Goal: Information Seeking & Learning: Check status

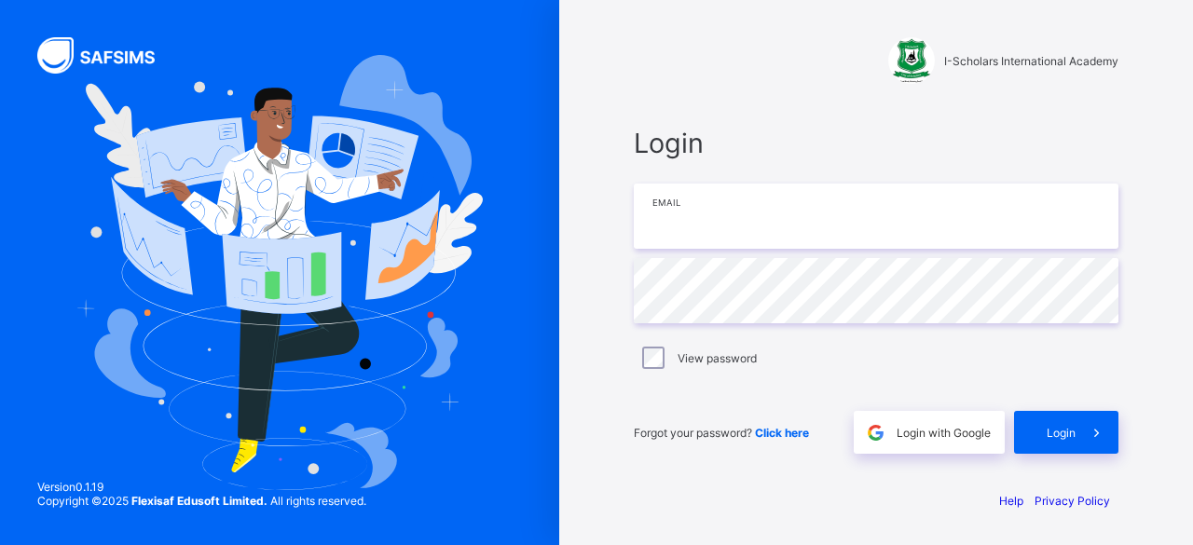
click at [679, 222] on input "email" at bounding box center [876, 216] width 485 height 65
type input "**********"
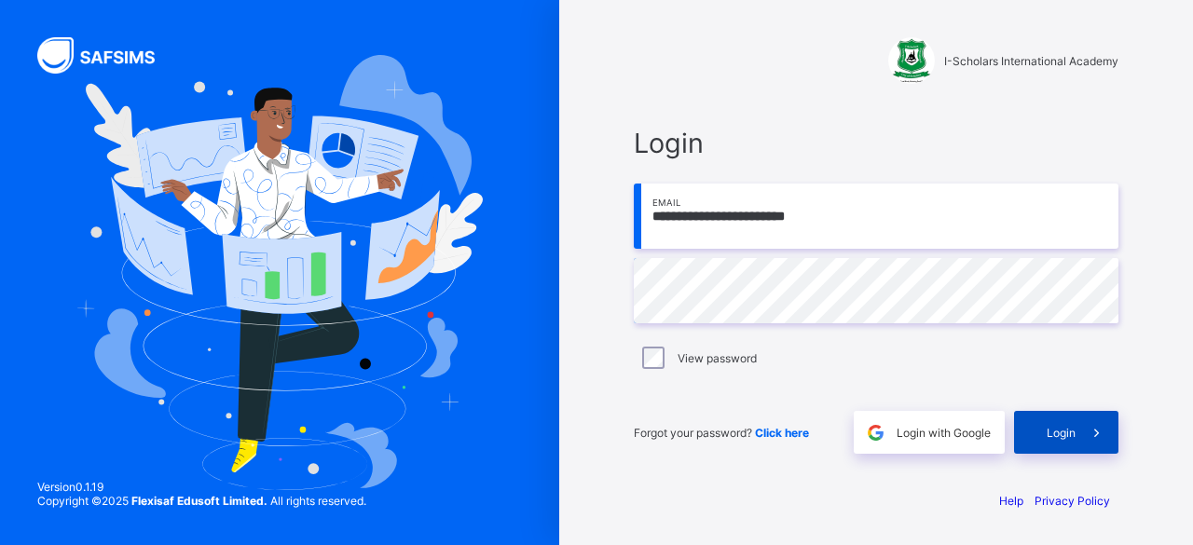
click at [1045, 426] on div "Login" at bounding box center [1066, 432] width 104 height 43
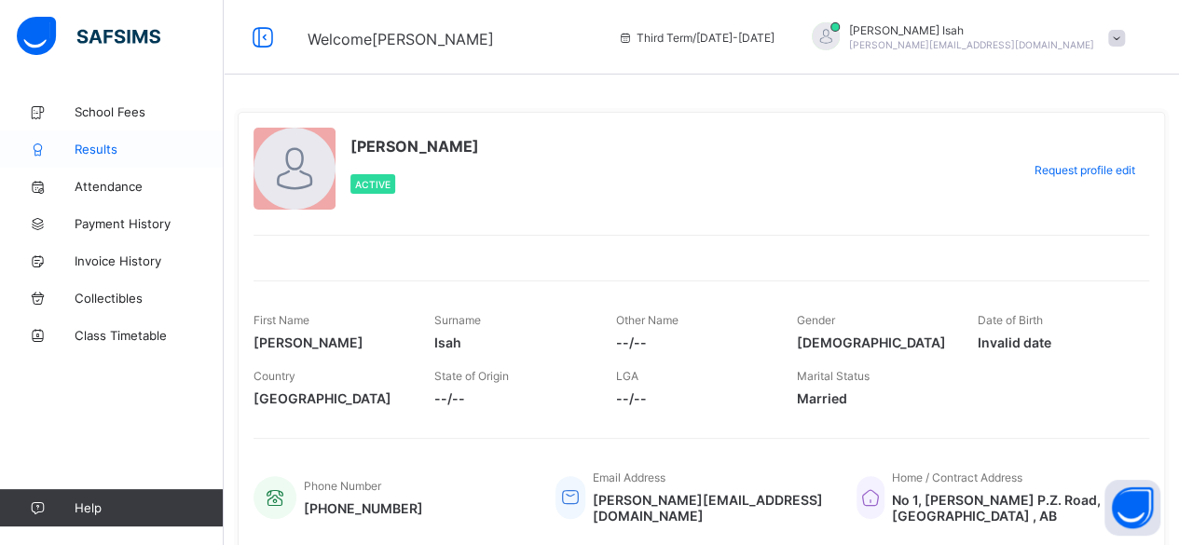
click at [97, 144] on span "Results" at bounding box center [149, 149] width 149 height 15
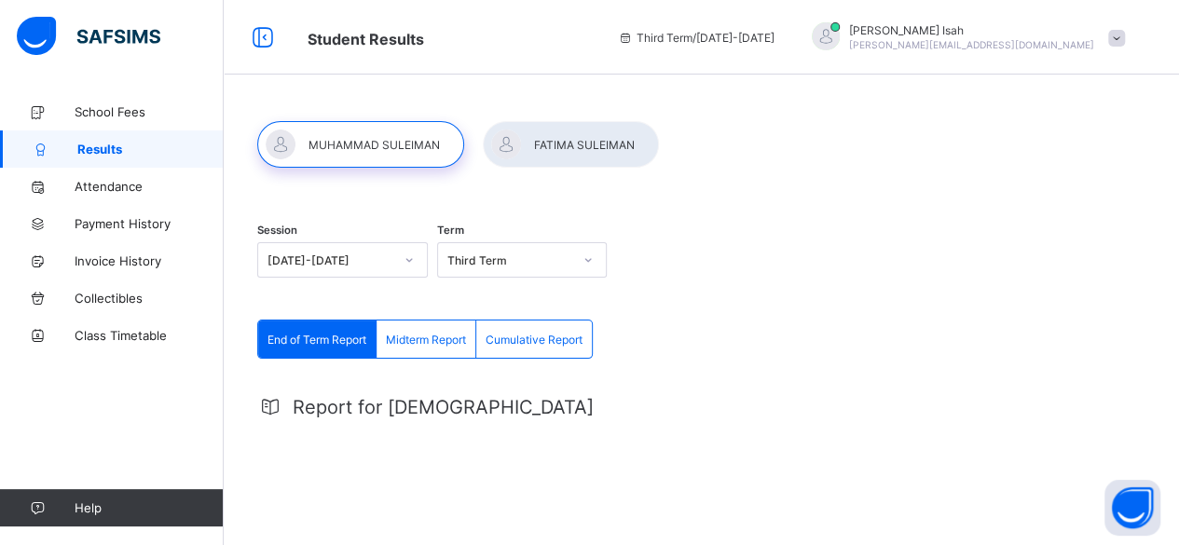
click at [339, 342] on span "End of Term Report" at bounding box center [316, 340] width 99 height 14
click at [326, 340] on span "End of Term Report" at bounding box center [316, 340] width 99 height 14
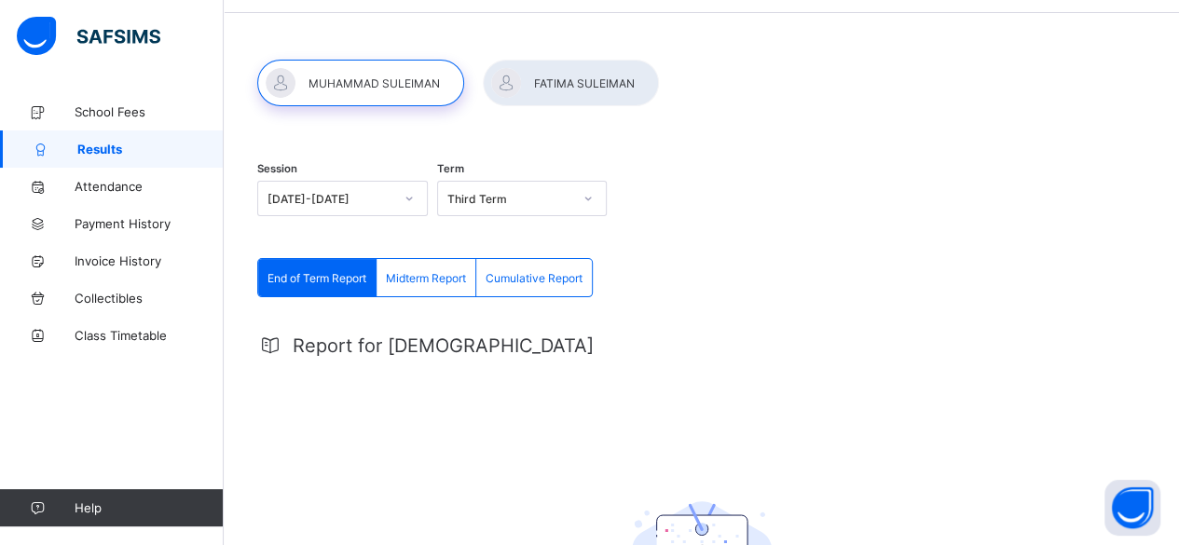
scroll to position [137, 0]
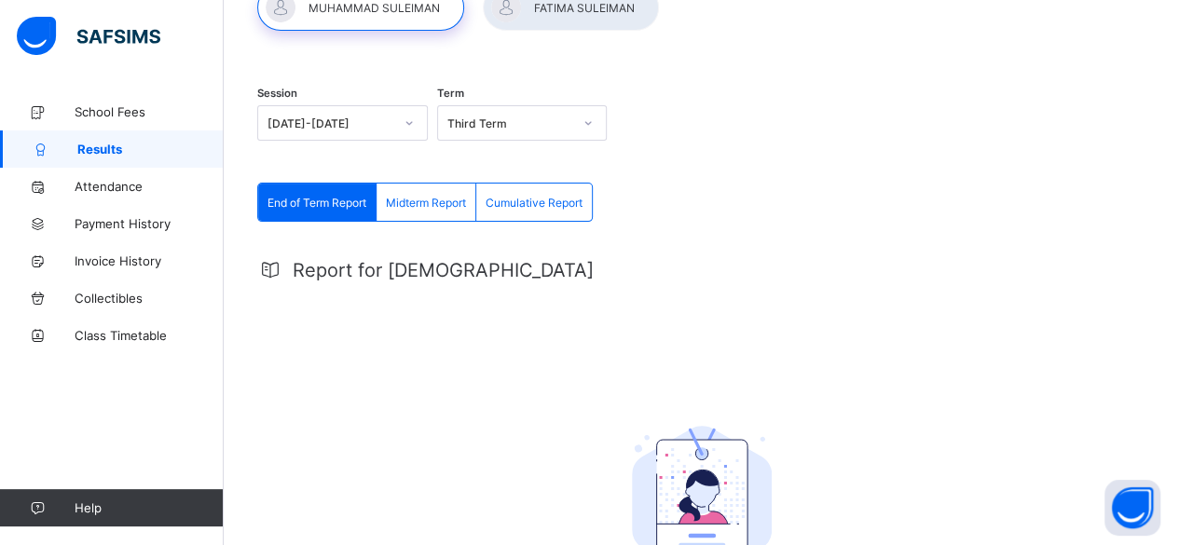
click at [516, 198] on span "Cumulative Report" at bounding box center [533, 203] width 97 height 14
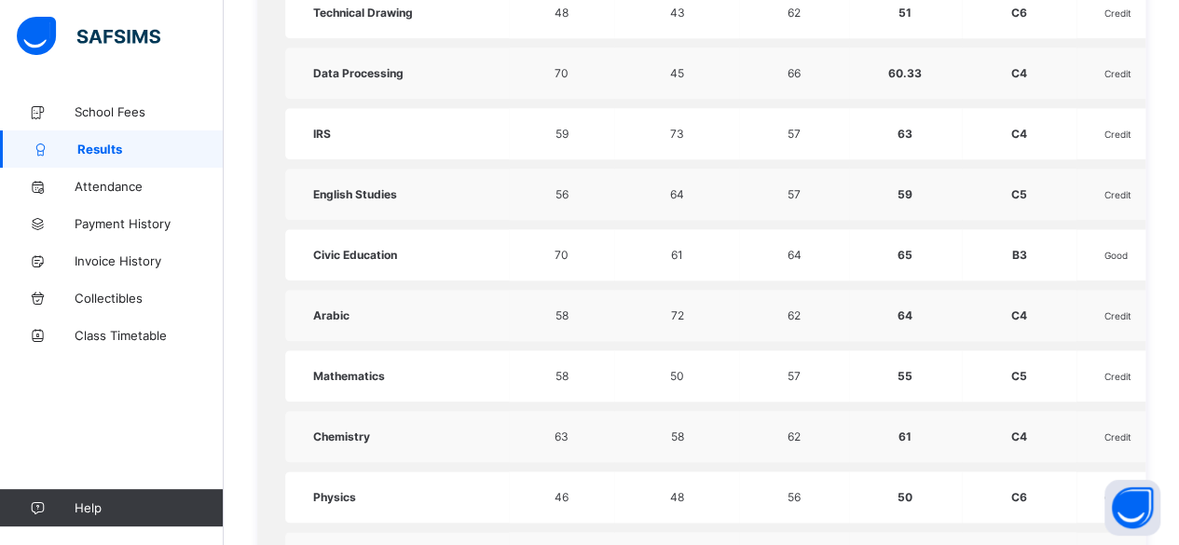
scroll to position [425, 0]
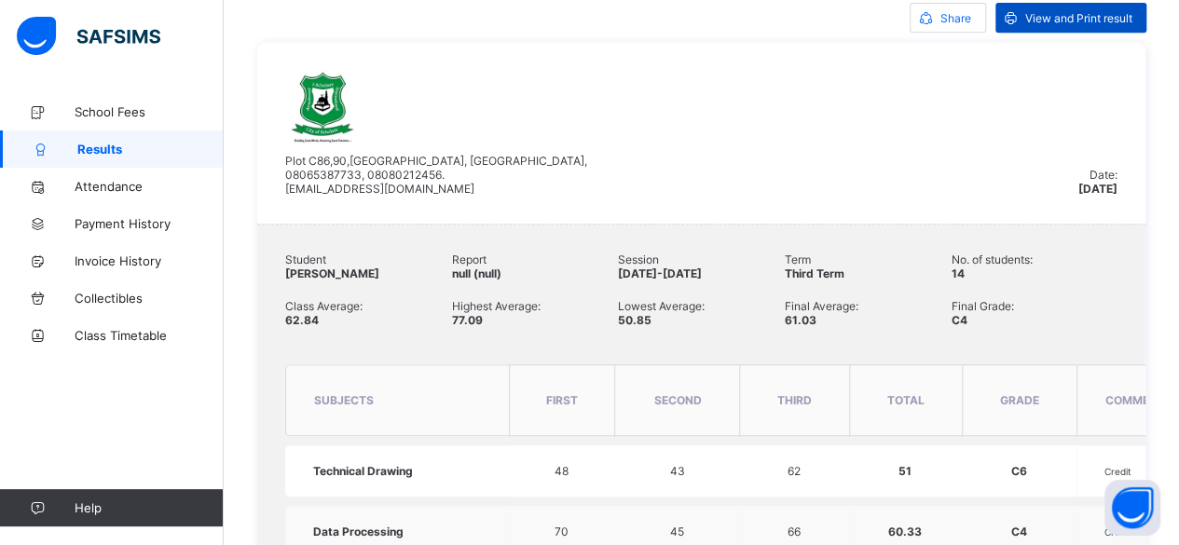
click at [1066, 17] on span "View and Print result" at bounding box center [1078, 18] width 107 height 14
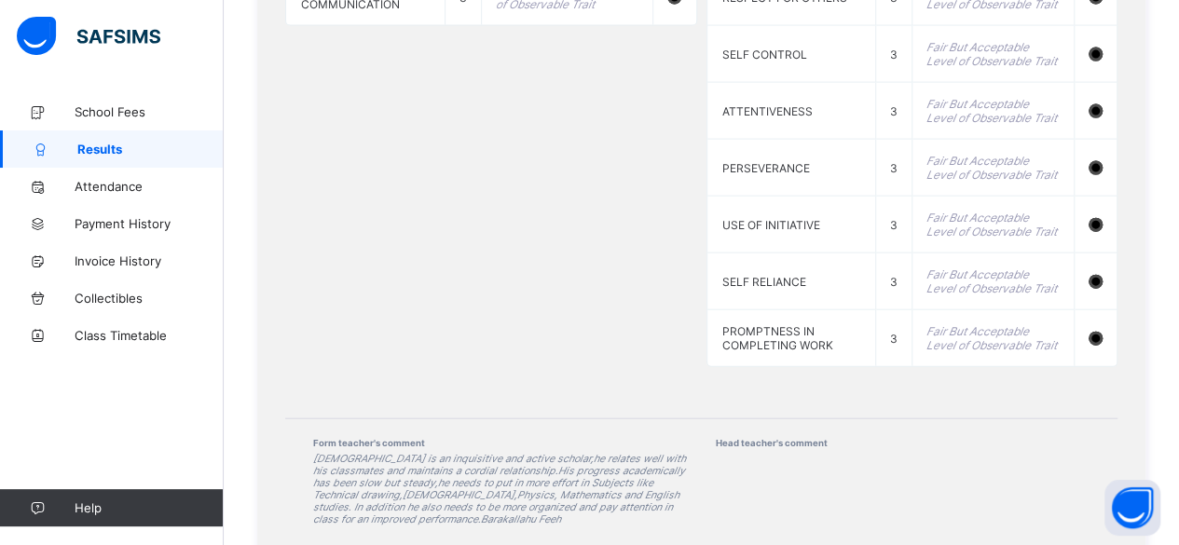
scroll to position [2031, 0]
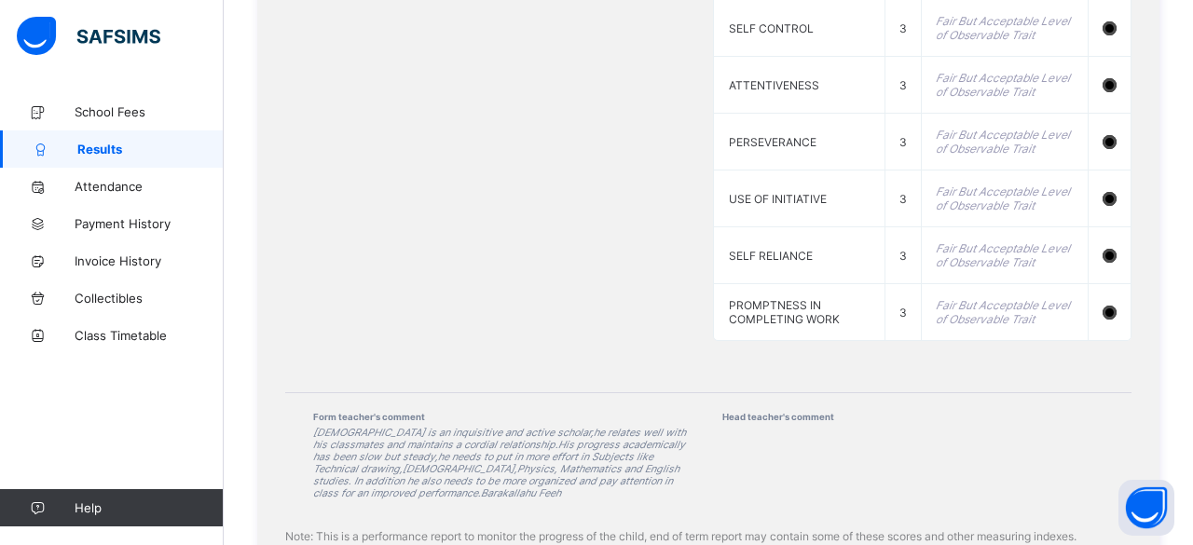
click at [105, 143] on span "Results" at bounding box center [150, 149] width 146 height 15
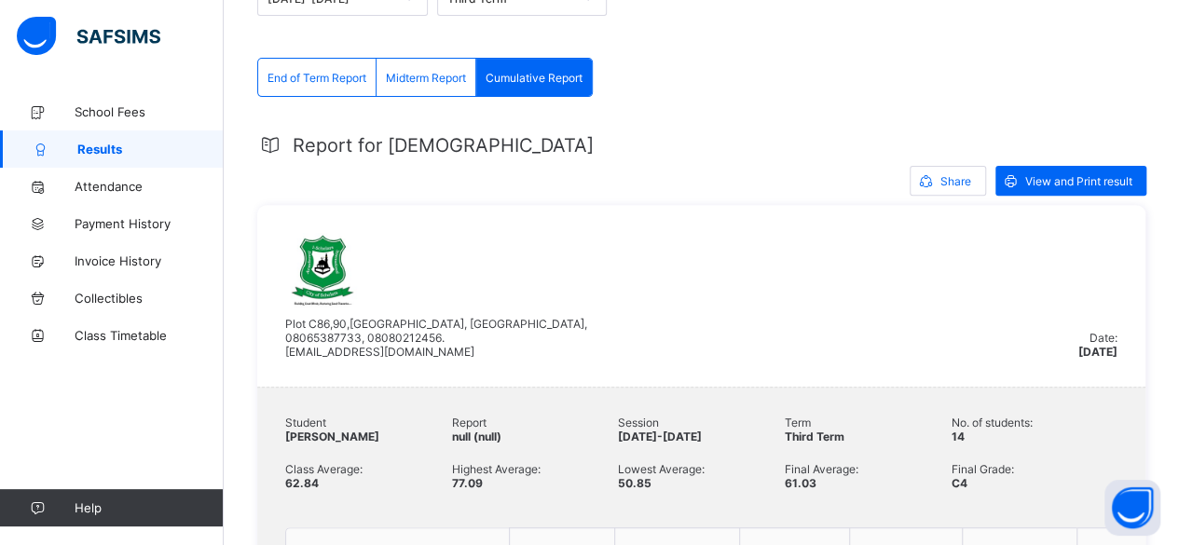
scroll to position [28, 0]
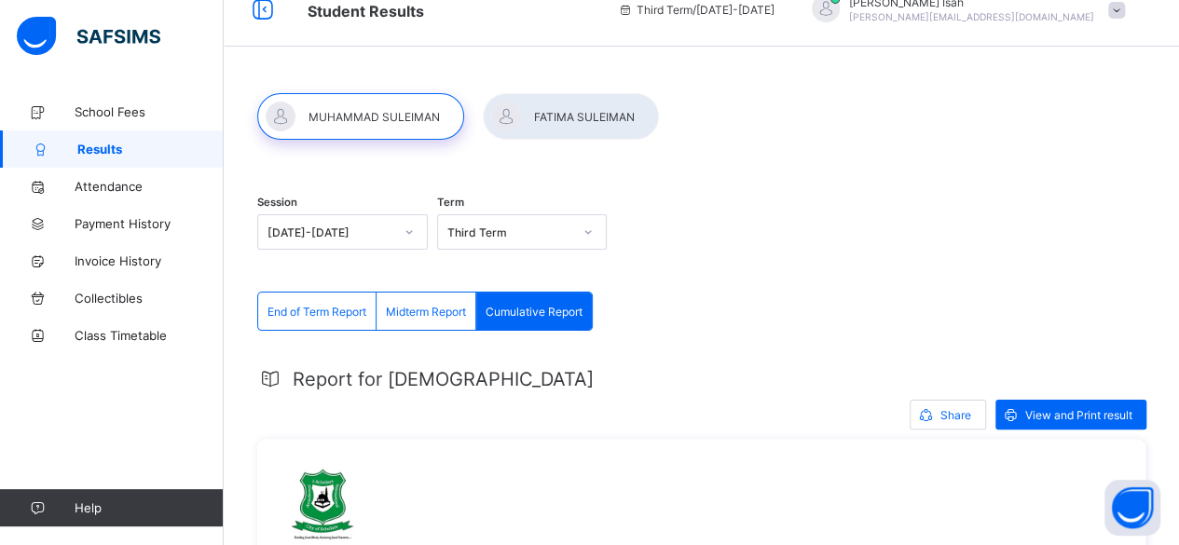
click at [556, 113] on div at bounding box center [571, 116] width 176 height 47
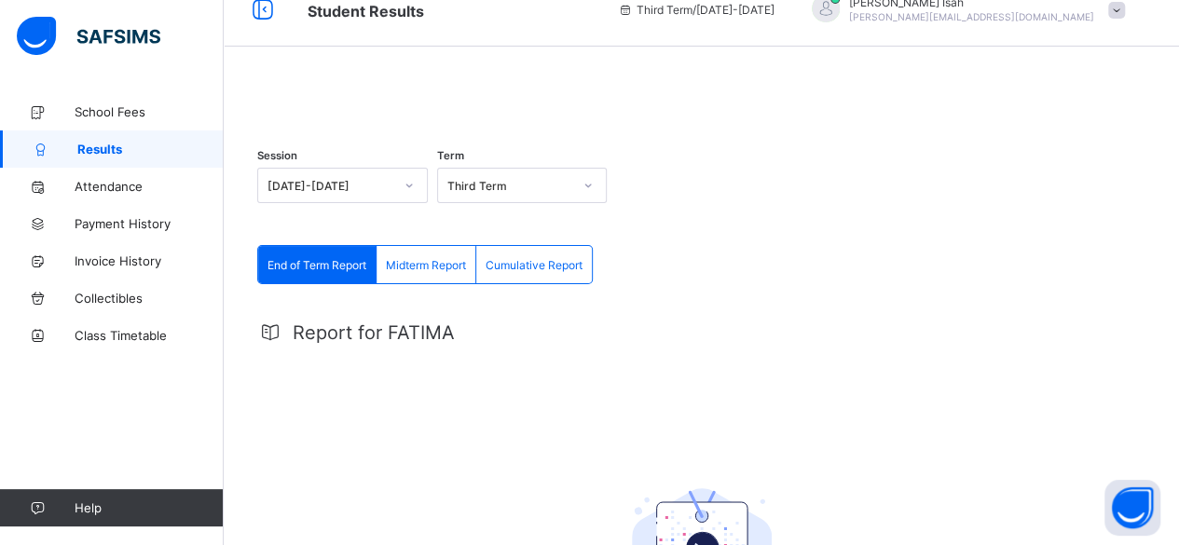
click at [519, 272] on span "Cumulative Report" at bounding box center [533, 265] width 97 height 14
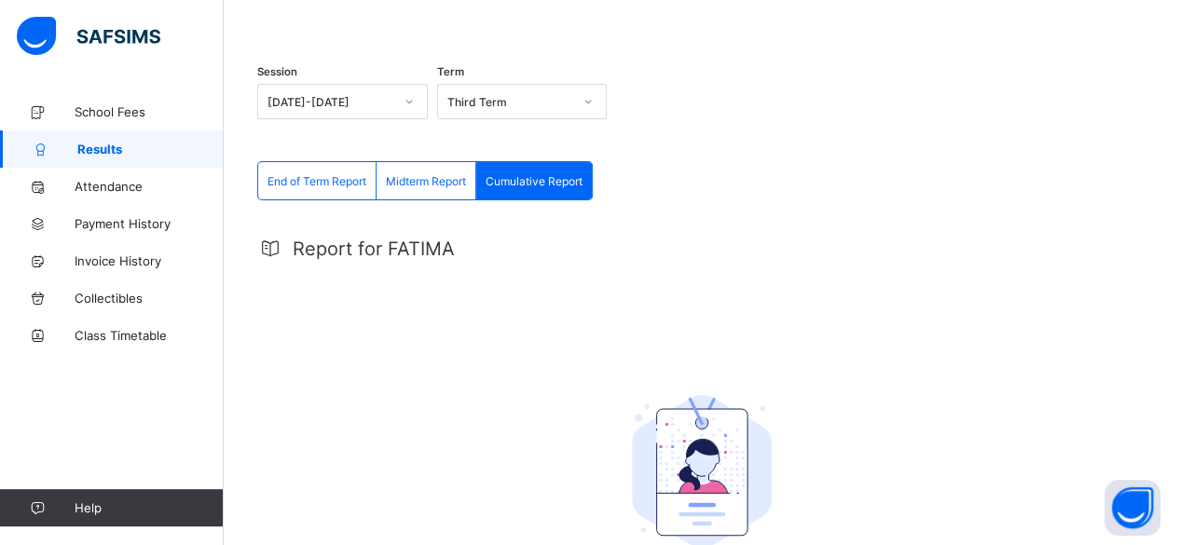
scroll to position [84, 0]
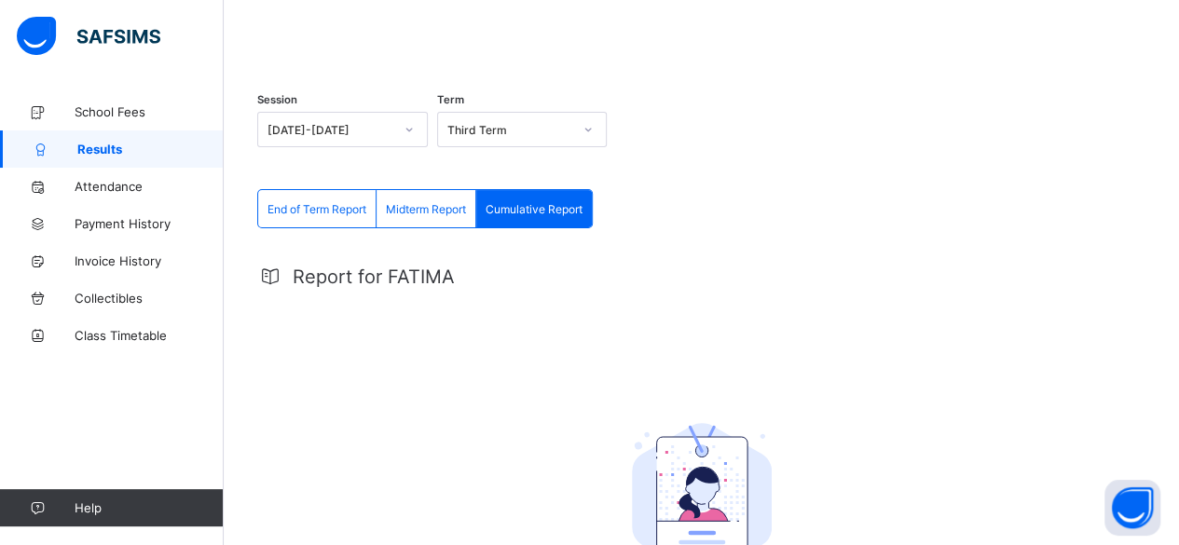
click at [330, 216] on span "End of Term Report" at bounding box center [316, 209] width 99 height 14
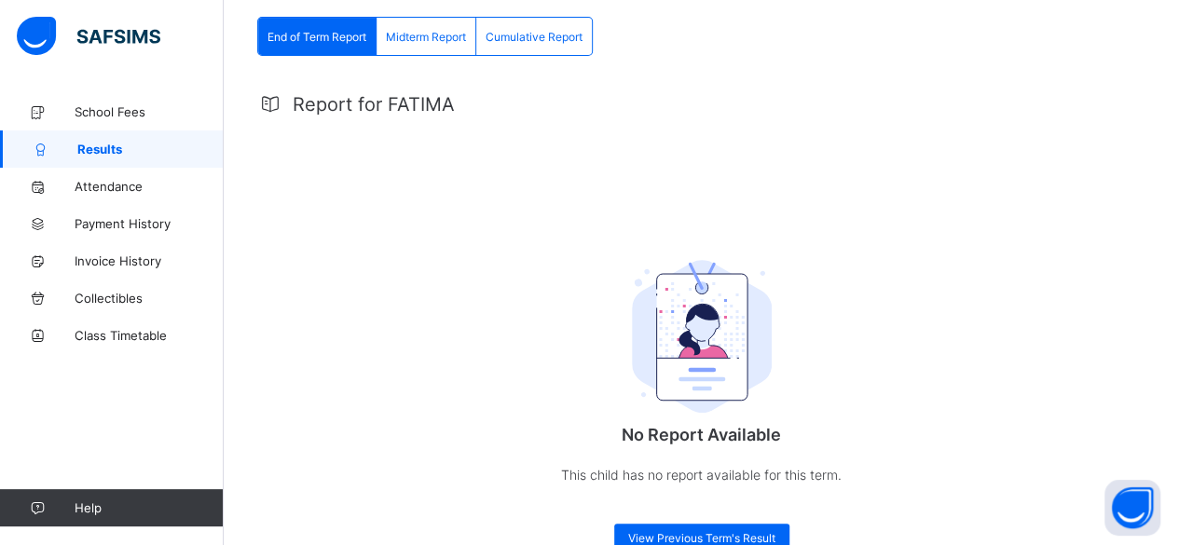
scroll to position [259, 0]
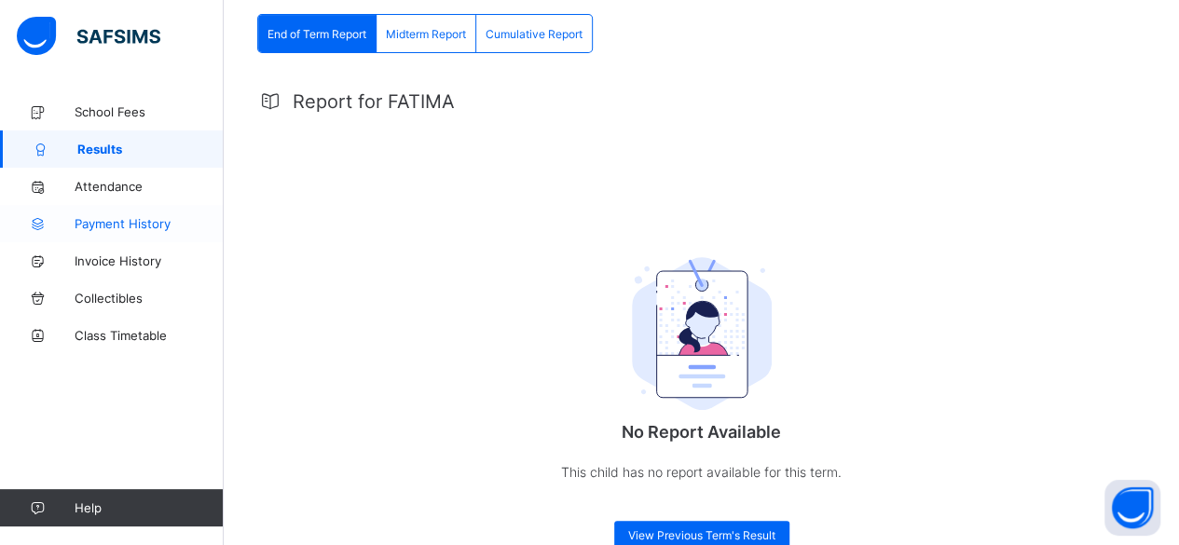
click at [137, 222] on span "Payment History" at bounding box center [149, 223] width 149 height 15
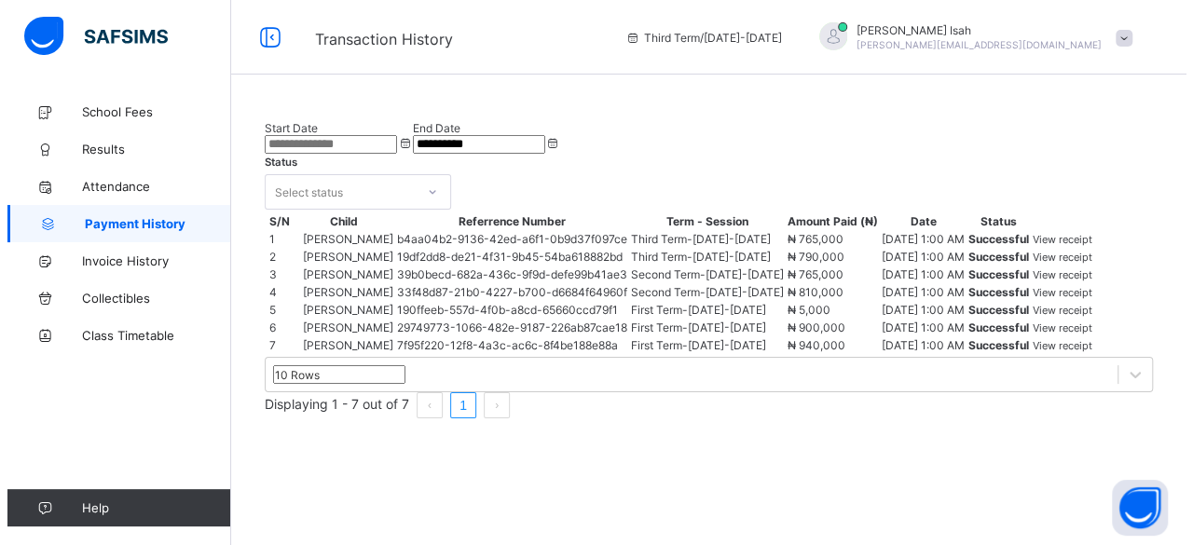
scroll to position [186, 0]
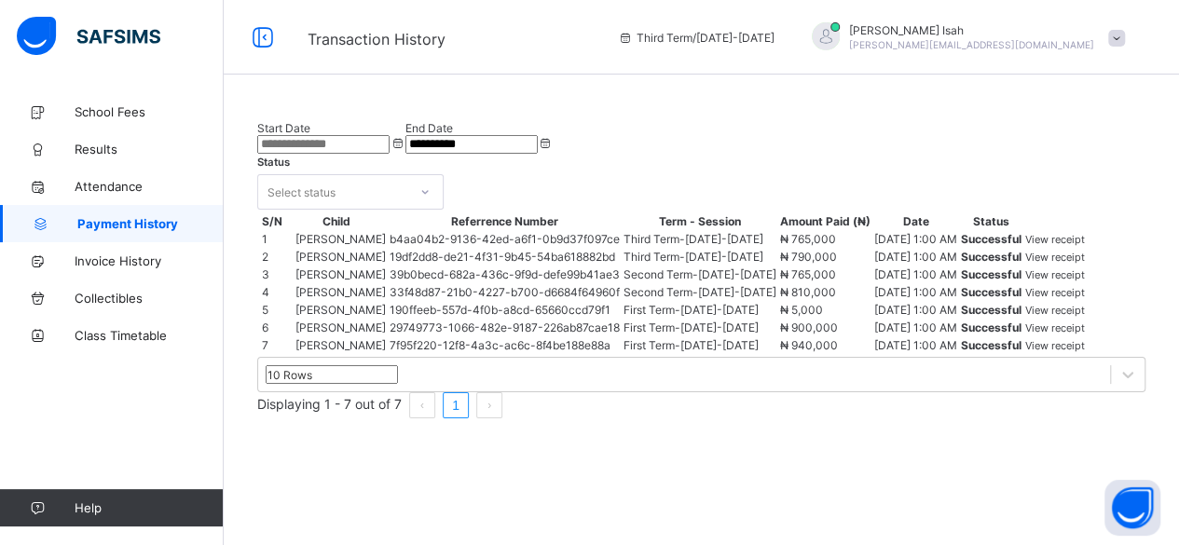
click at [1085, 233] on span "View receipt" at bounding box center [1055, 239] width 60 height 13
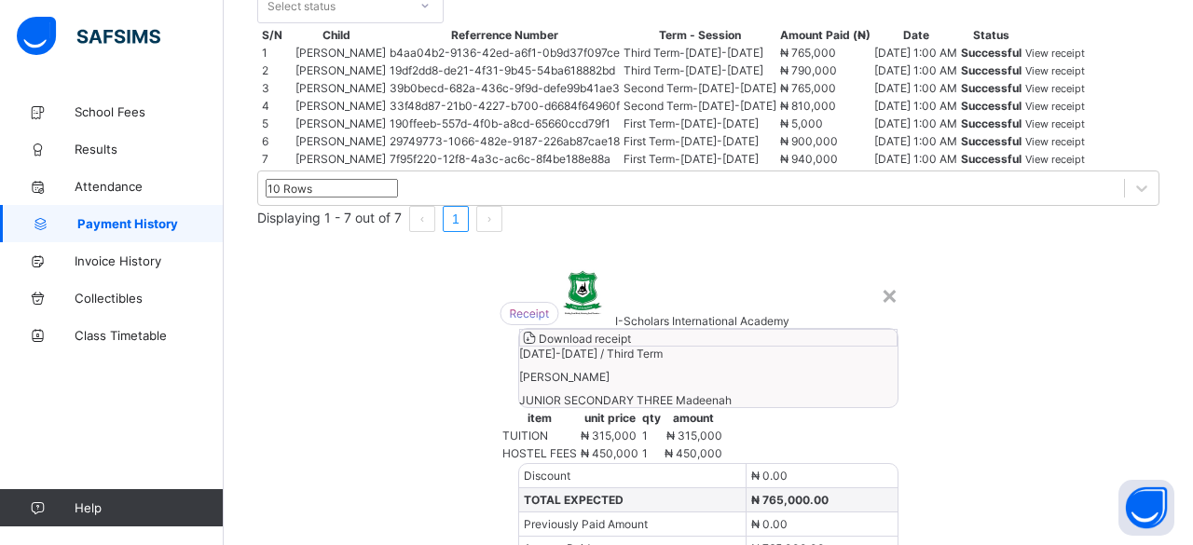
click at [631, 332] on span "Download receipt" at bounding box center [585, 339] width 92 height 14
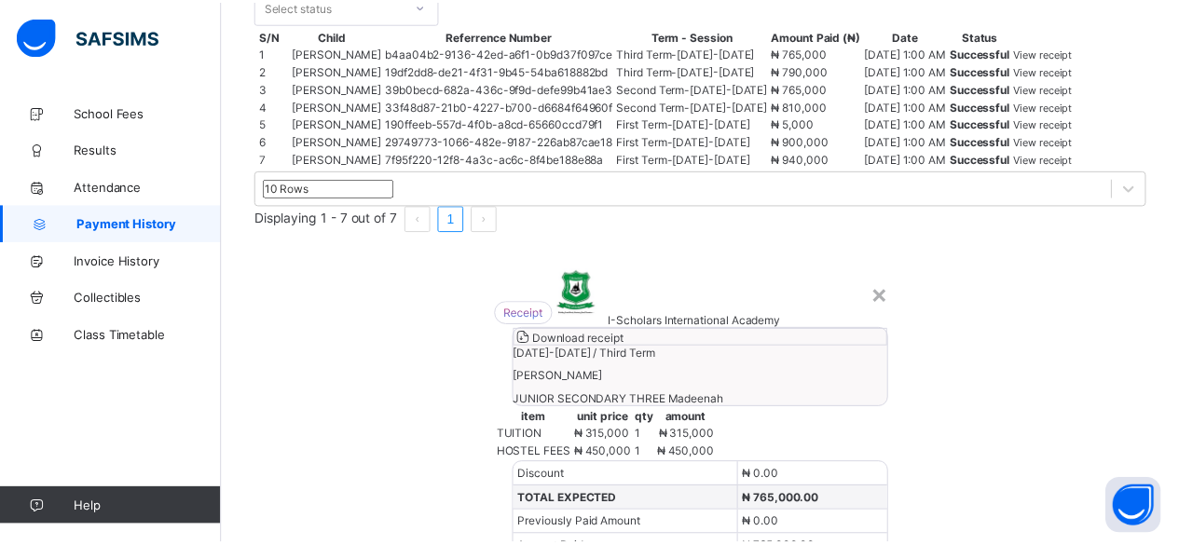
scroll to position [0, 0]
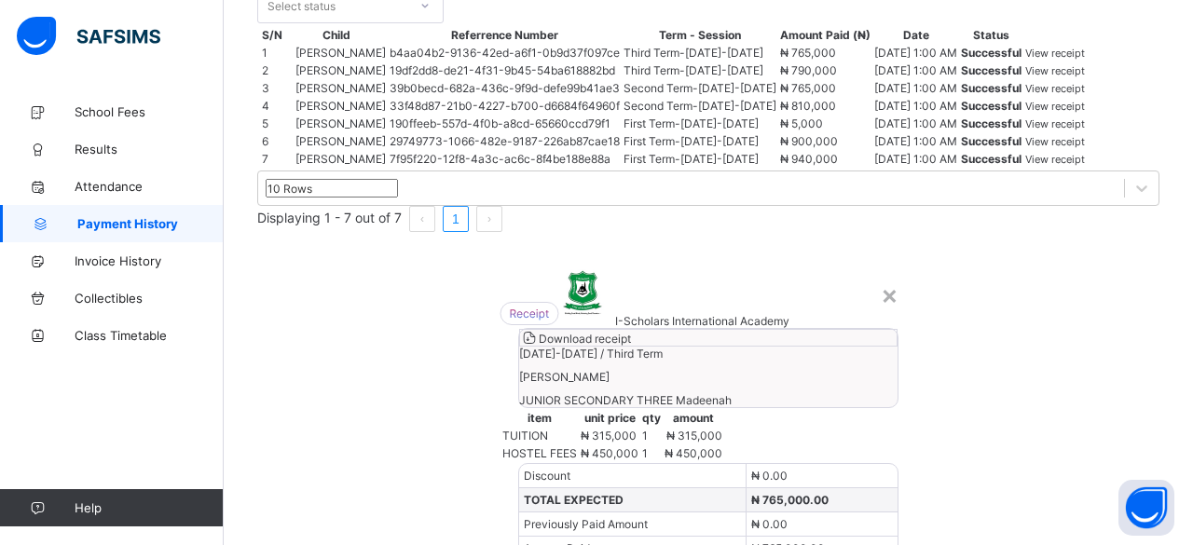
click at [1141, 260] on div "× I-Scholars International Academy Download receipt 2024-2025 / Third Term FATI…" at bounding box center [708, 471] width 969 height 422
click at [881, 279] on div "×" at bounding box center [890, 295] width 18 height 32
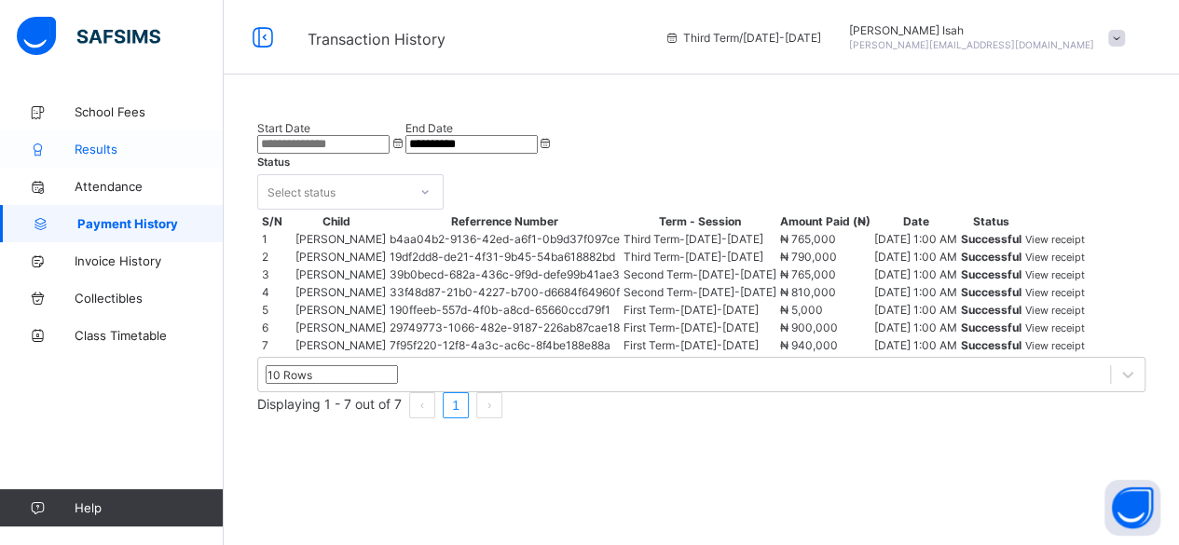
click at [100, 143] on span "Results" at bounding box center [149, 149] width 149 height 15
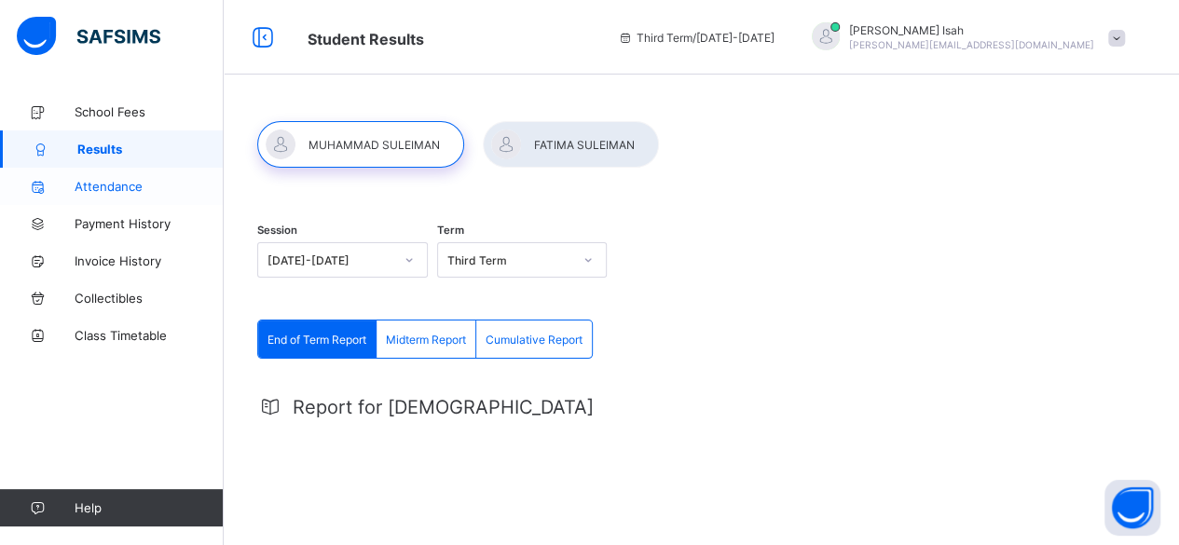
click at [94, 181] on span "Attendance" at bounding box center [149, 186] width 149 height 15
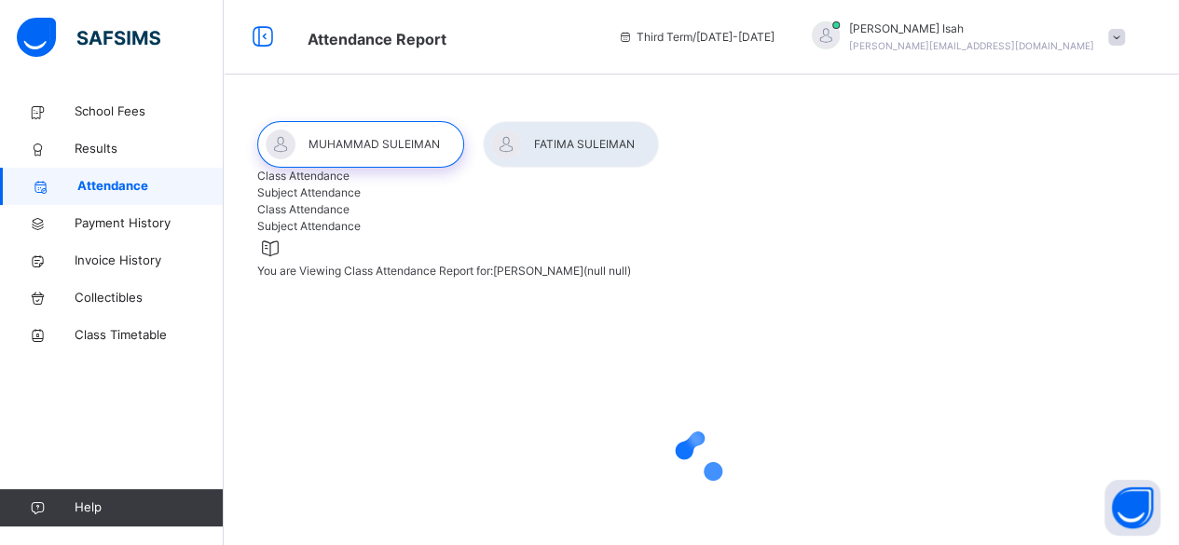
select select "****"
select select "*"
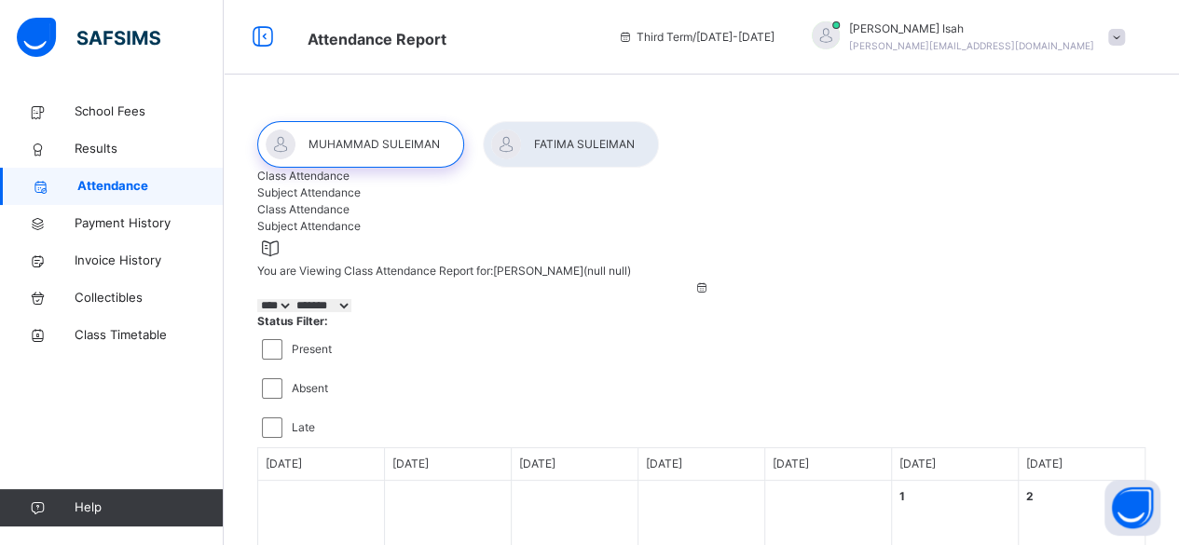
click at [372, 143] on div at bounding box center [360, 144] width 207 height 47
click at [103, 148] on span "Results" at bounding box center [149, 149] width 149 height 19
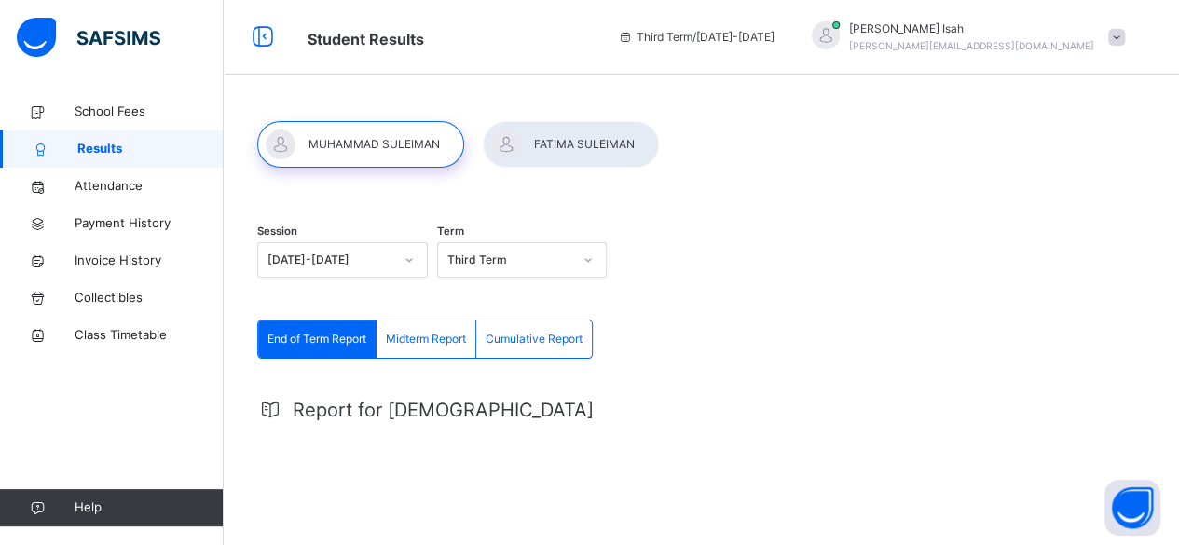
click at [592, 261] on icon at bounding box center [588, 260] width 7 height 4
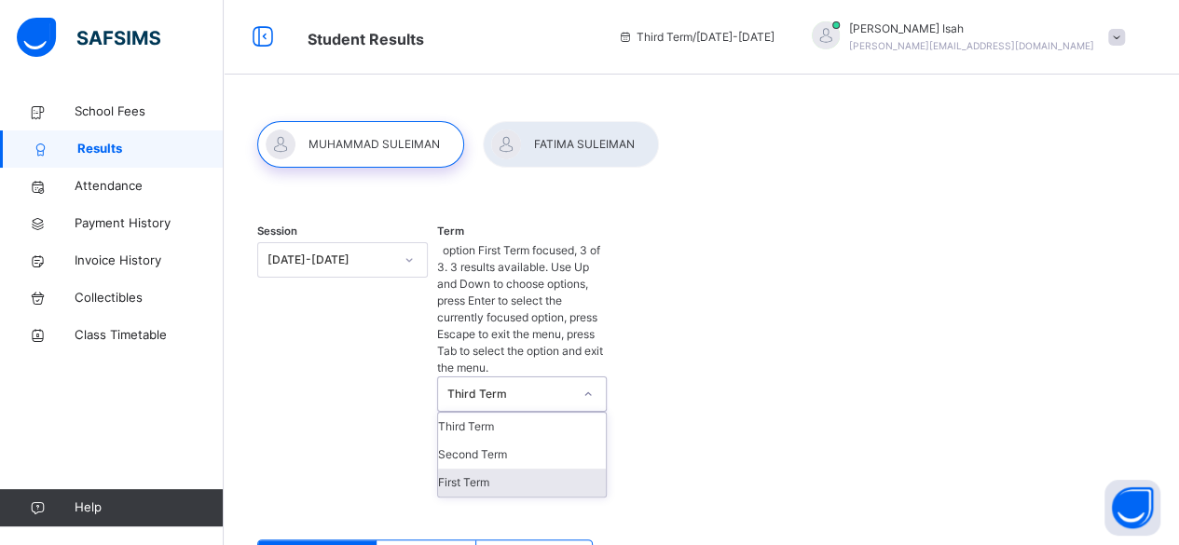
click at [503, 469] on div "First Term" at bounding box center [522, 483] width 169 height 28
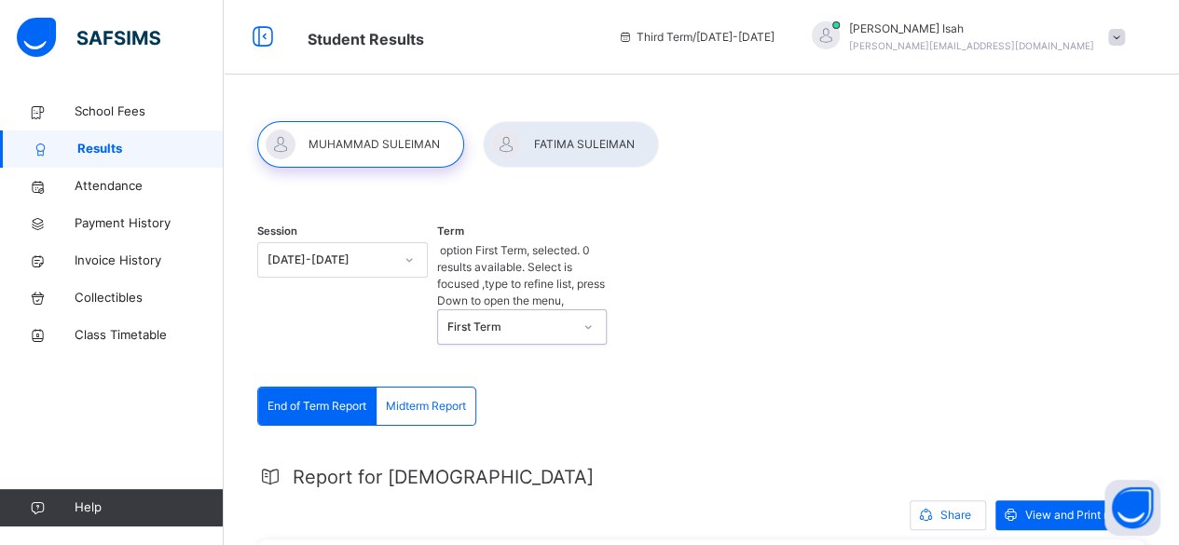
click at [327, 398] on span "End of Term Report" at bounding box center [316, 406] width 99 height 17
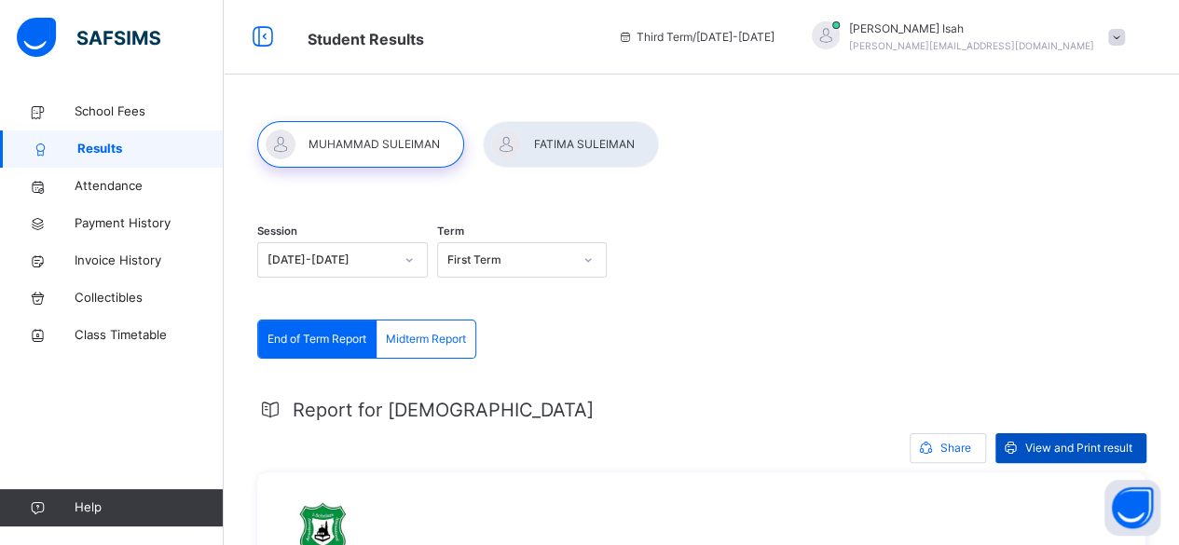
click at [1068, 441] on span "View and Print result" at bounding box center [1078, 448] width 107 height 17
click at [1125, 37] on span at bounding box center [1116, 37] width 17 height 17
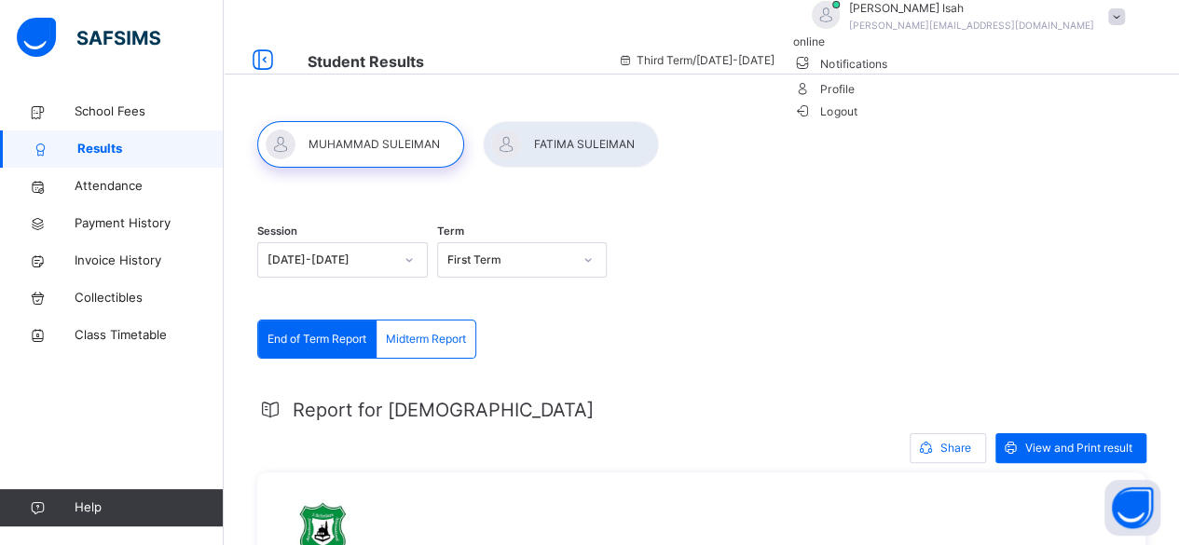
click at [857, 121] on span "Logout" at bounding box center [825, 112] width 64 height 20
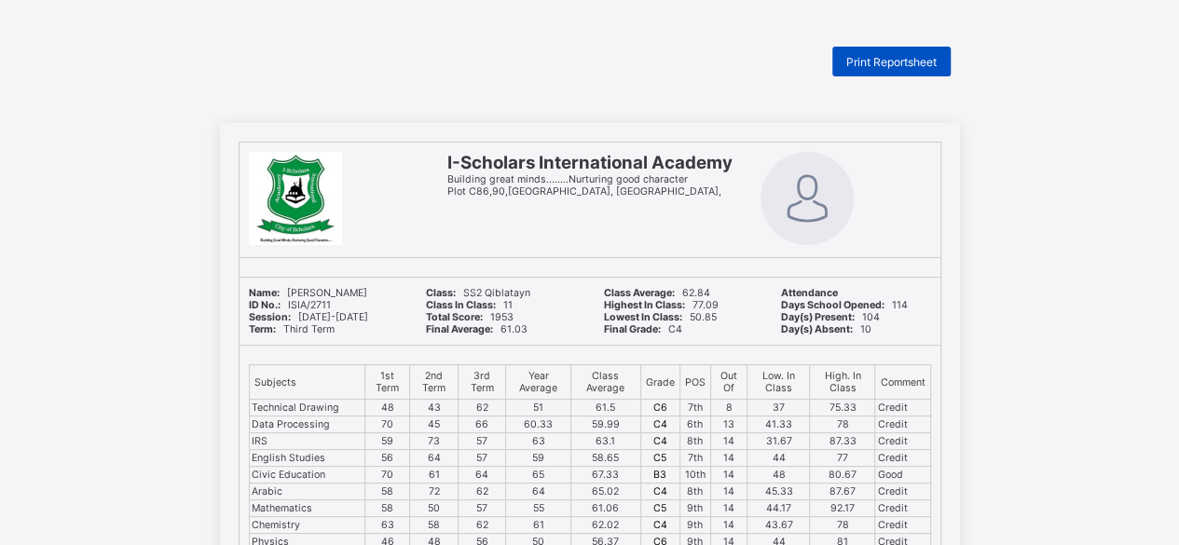
click at [910, 57] on span "Print Reportsheet" at bounding box center [891, 62] width 90 height 14
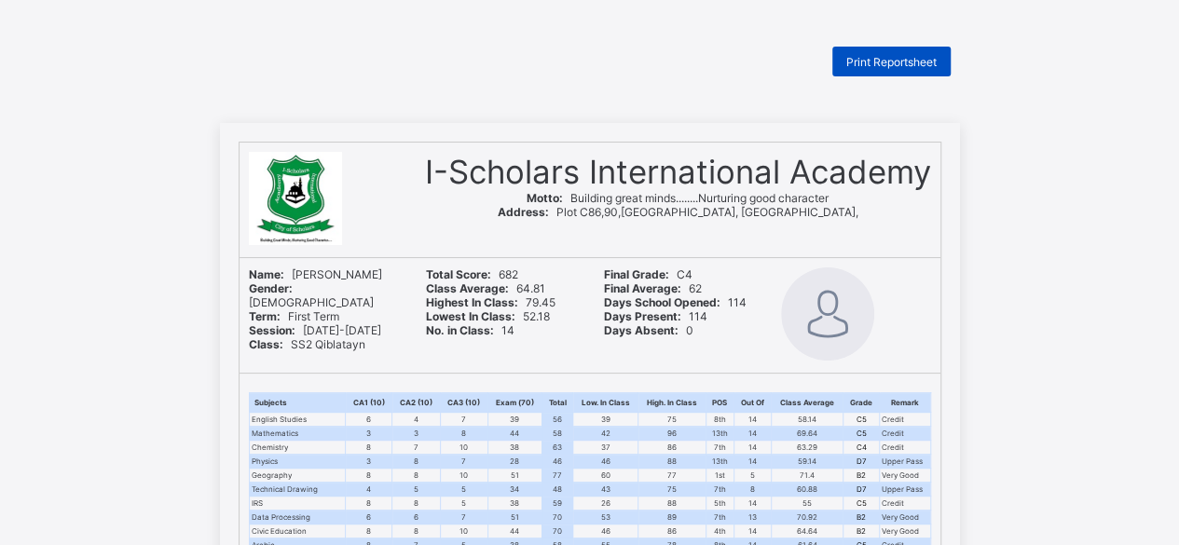
click at [895, 64] on span "Print Reportsheet" at bounding box center [891, 62] width 90 height 14
